Goal: Task Accomplishment & Management: Manage account settings

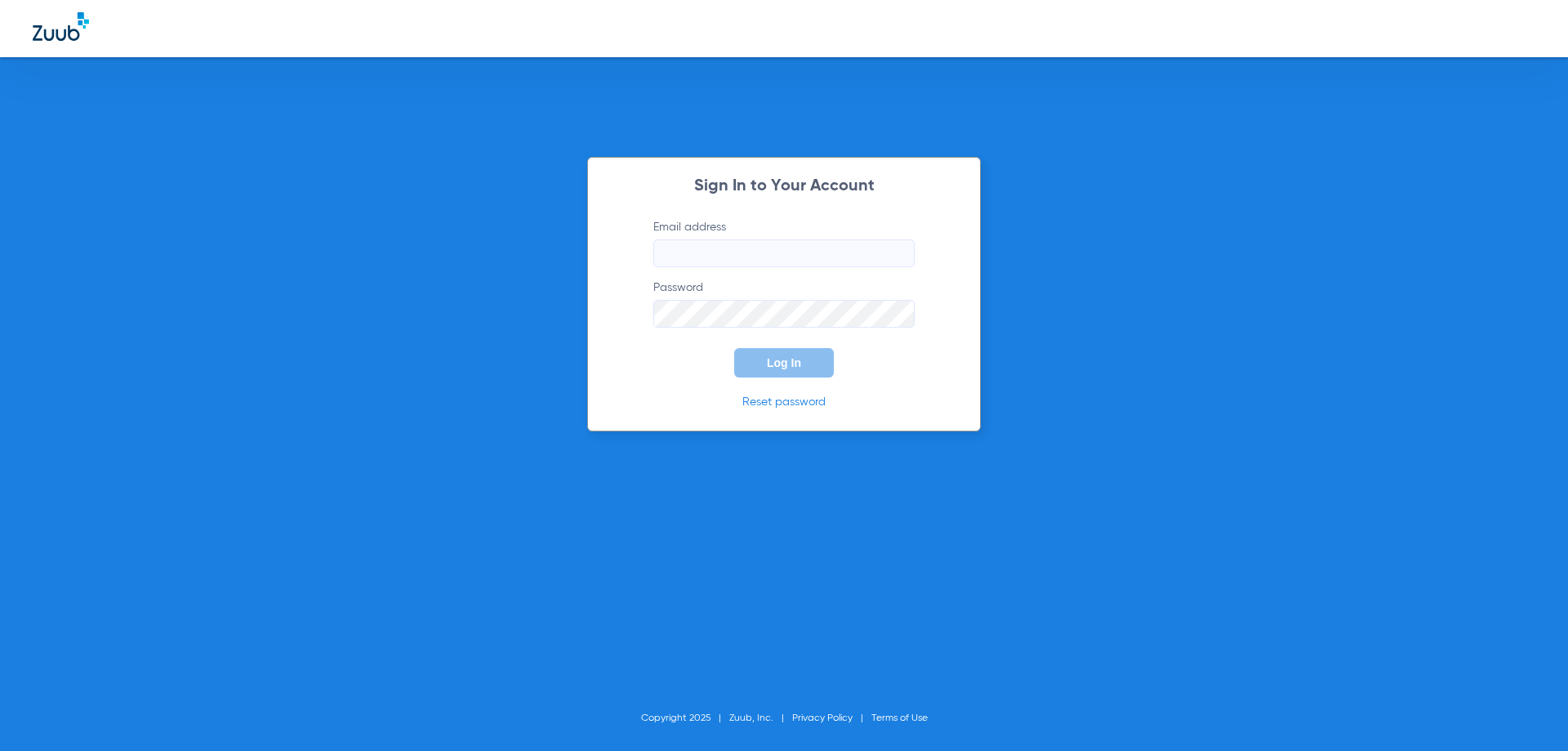
type input "[PERSON_NAME][EMAIL_ADDRESS][PERSON_NAME][DOMAIN_NAME]"
click at [777, 374] on button "Log In" at bounding box center [784, 363] width 100 height 30
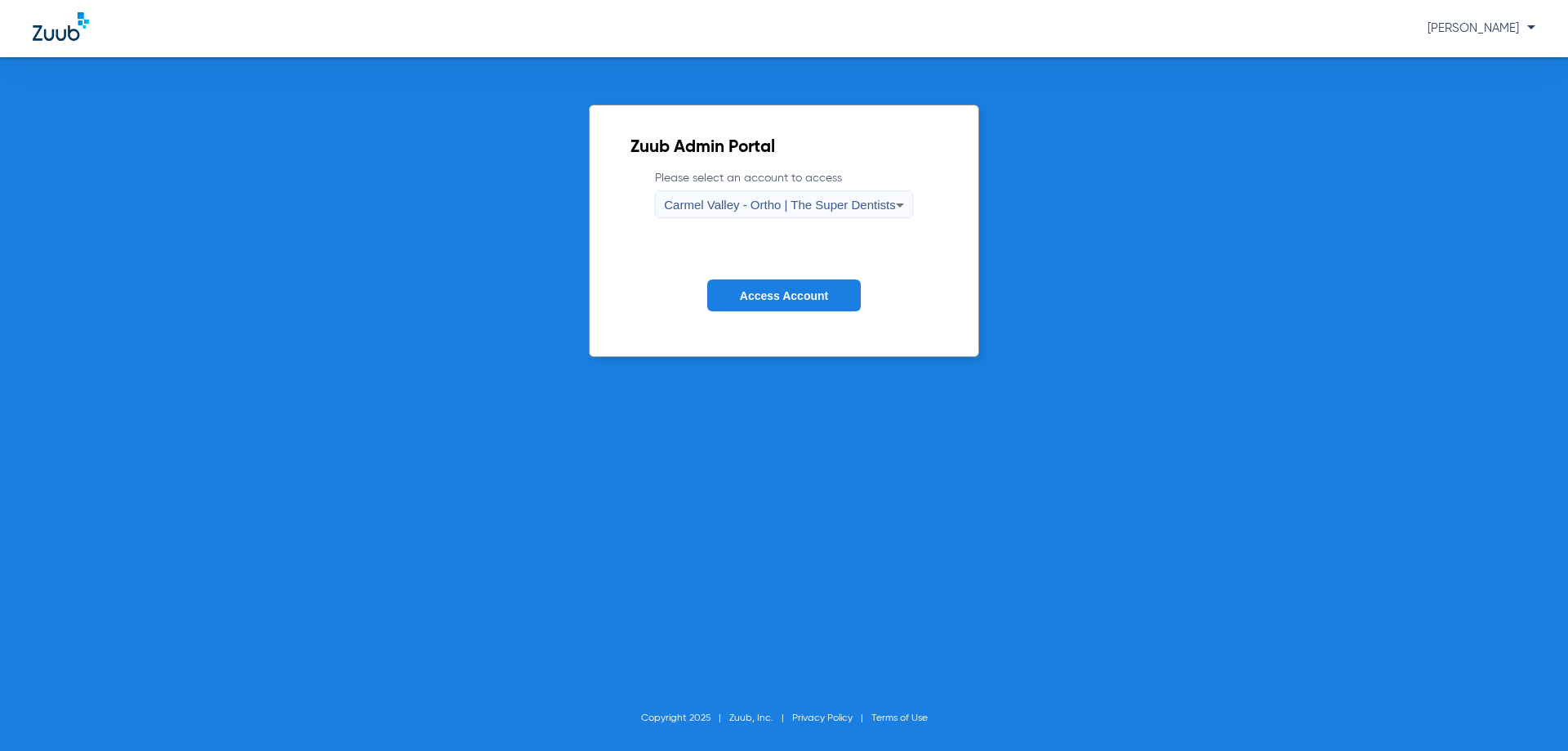
click at [757, 216] on div "Carmel Valley - Ortho | The Super Dentists" at bounding box center [780, 205] width 231 height 28
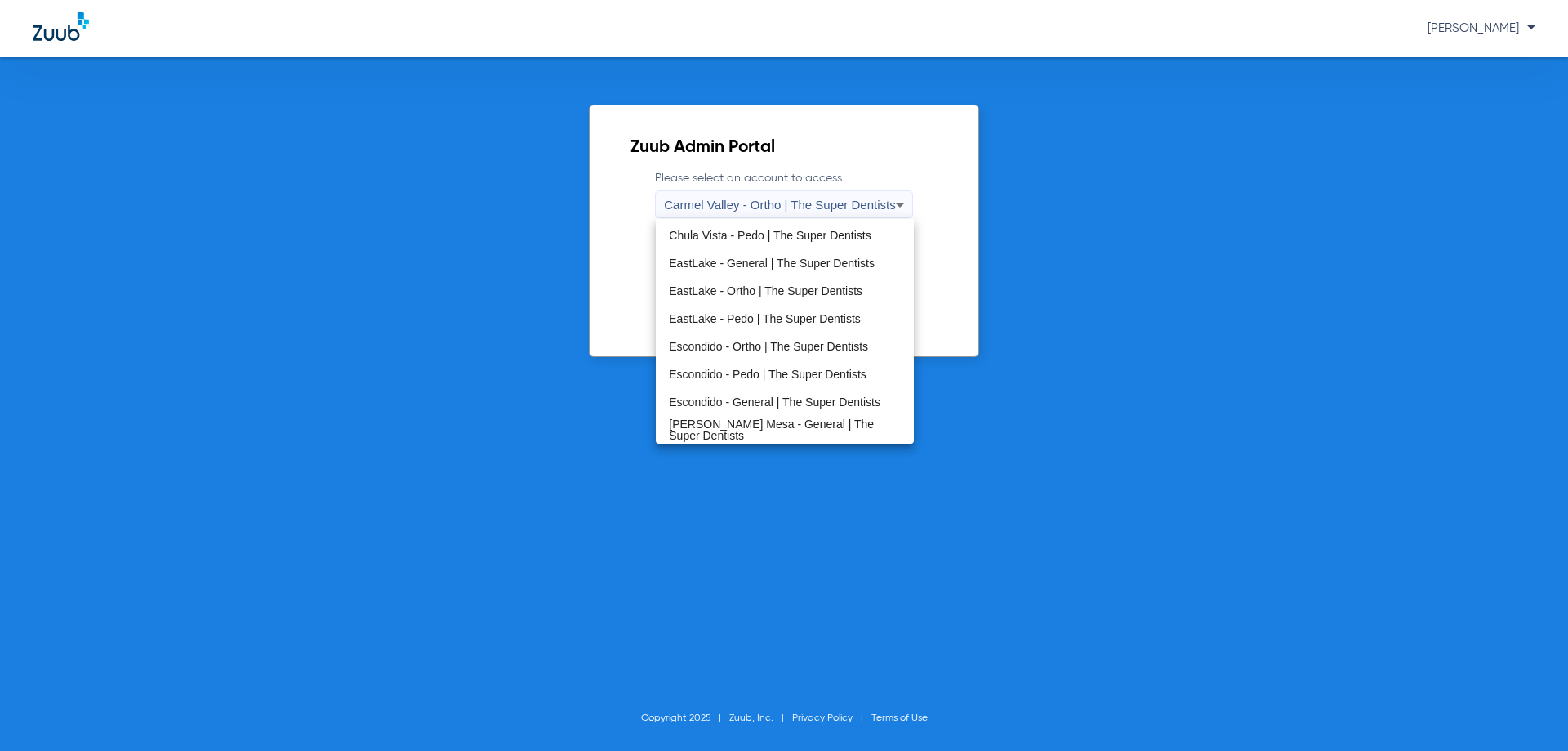
scroll to position [98, 0]
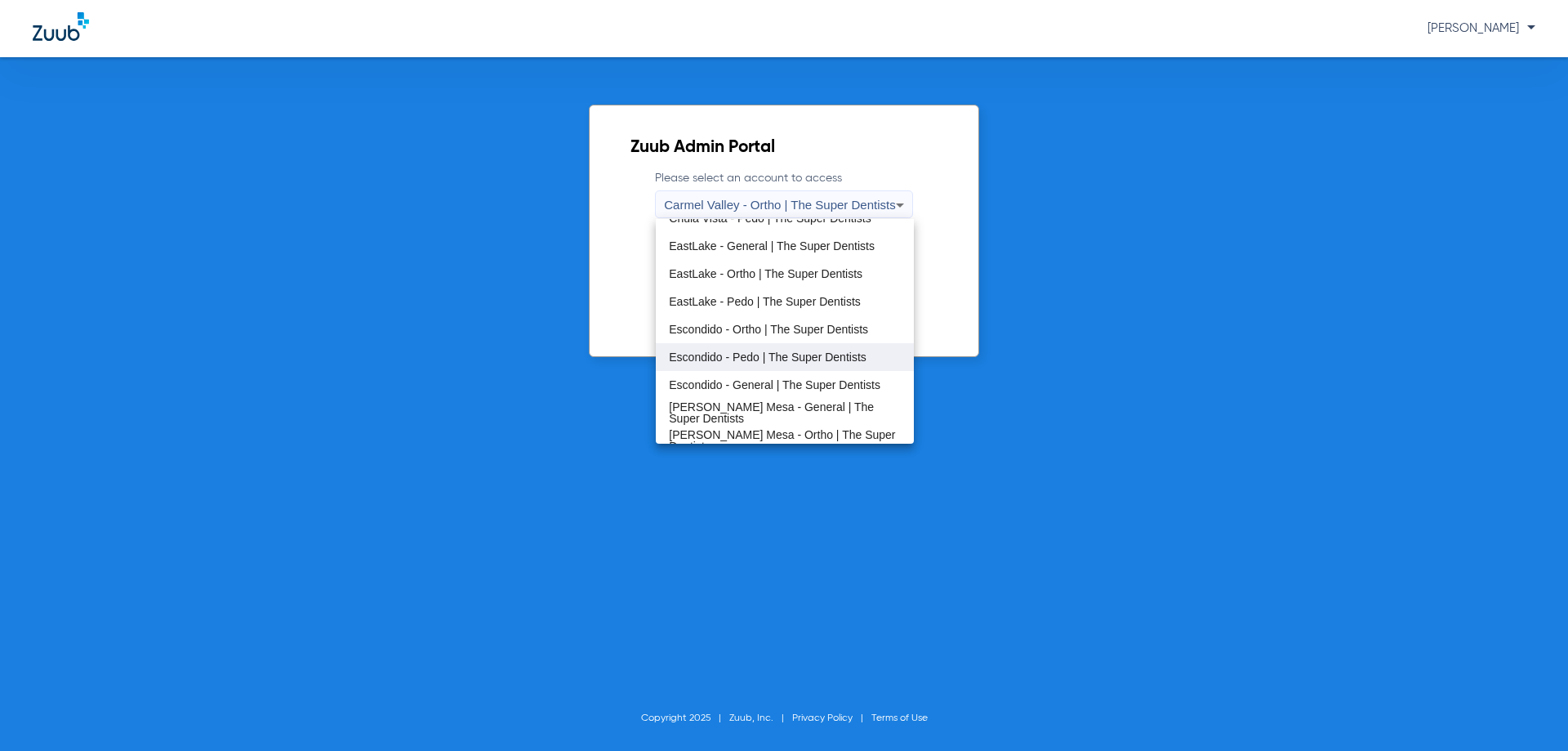
click at [802, 348] on mat-option "Escondido - Pedo | The Super Dentists" at bounding box center [784, 357] width 258 height 28
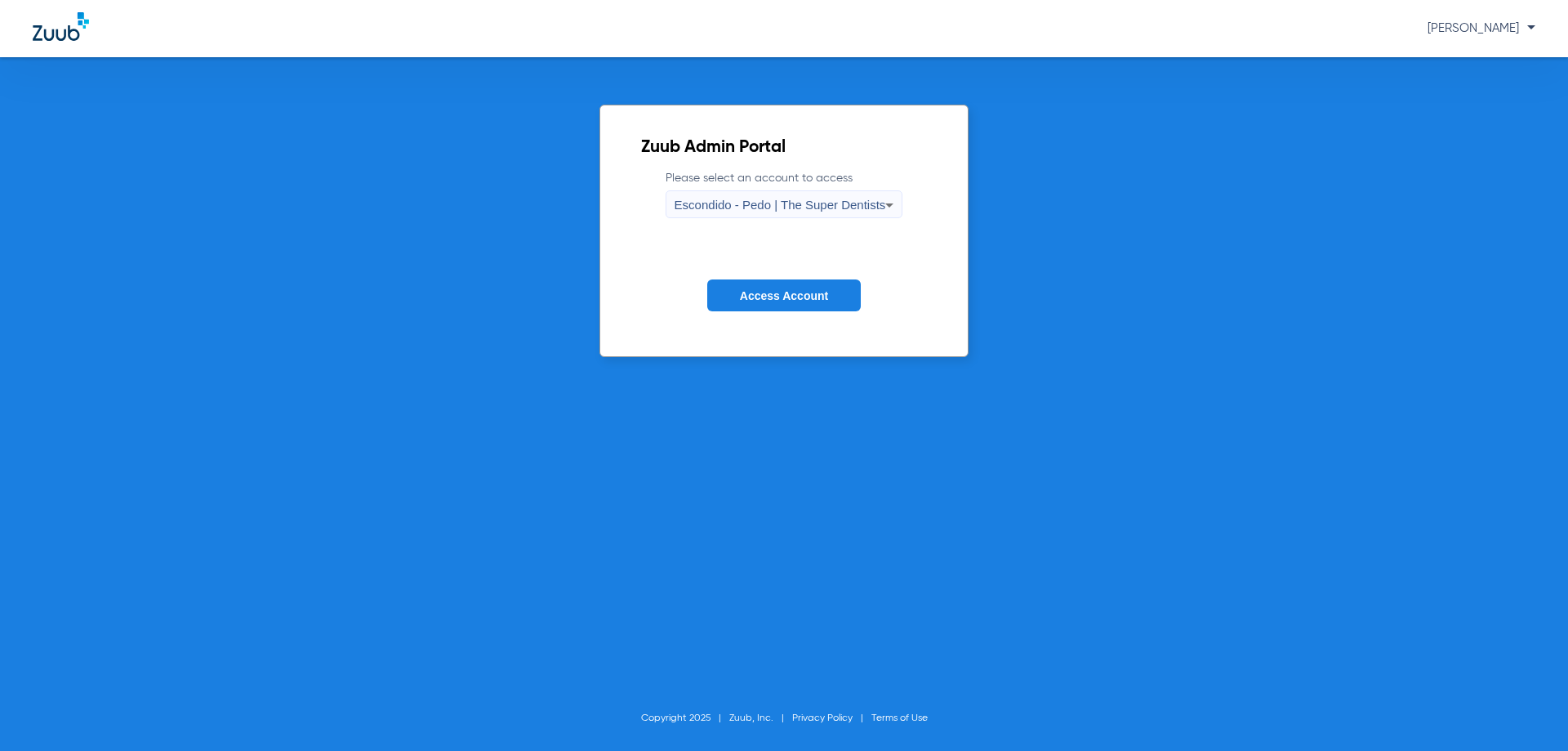
click at [769, 306] on button "Access Account" at bounding box center [784, 295] width 154 height 31
